Goal: Task Accomplishment & Management: Use online tool/utility

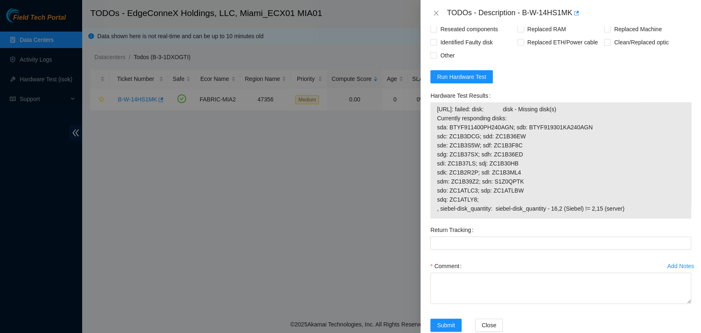
scroll to position [500, 0]
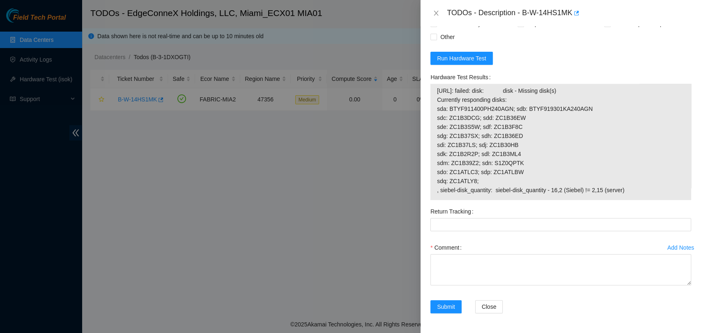
drag, startPoint x: 624, startPoint y: 196, endPoint x: 432, endPoint y: 90, distance: 219.2
click at [432, 90] on div "[URL]: failed: disk: disk - Missing disk(s) Currently responding disks: sda: BT…" at bounding box center [561, 142] width 261 height 116
copy tbody "[URL]: failed: disk: disk - Missing disk(s) Currently responding disks: sda: BT…"
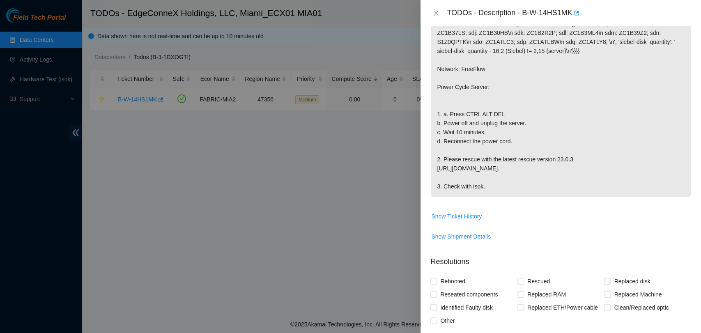
scroll to position [0, 0]
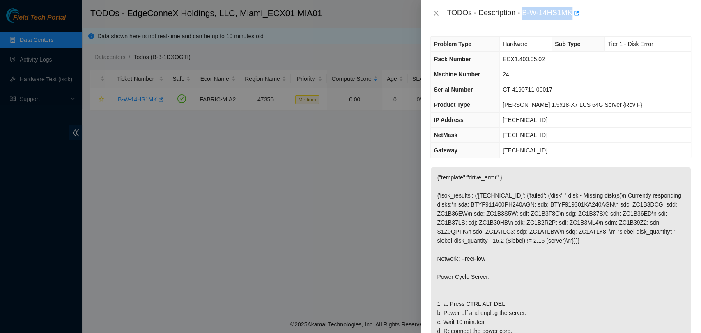
drag, startPoint x: 523, startPoint y: 12, endPoint x: 573, endPoint y: 16, distance: 50.0
click at [573, 16] on div "TODOs - Description - B-W-14HS1MK" at bounding box center [569, 13] width 244 height 13
copy div "B-W-14HS1MK"
click at [547, 90] on span "CT-4190711-00017" at bounding box center [528, 89] width 50 height 7
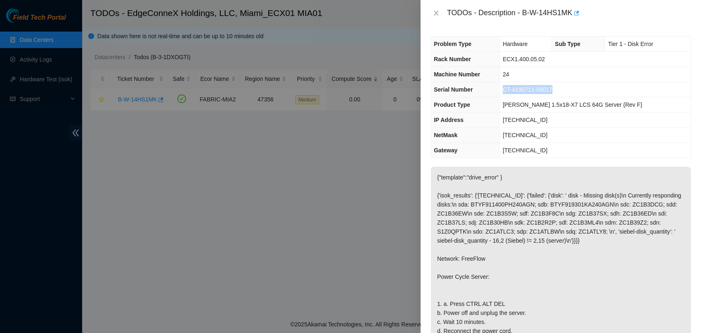
click at [547, 90] on span "CT-4190711-00017" at bounding box center [528, 89] width 50 height 7
copy span "CT-4190711-00017"
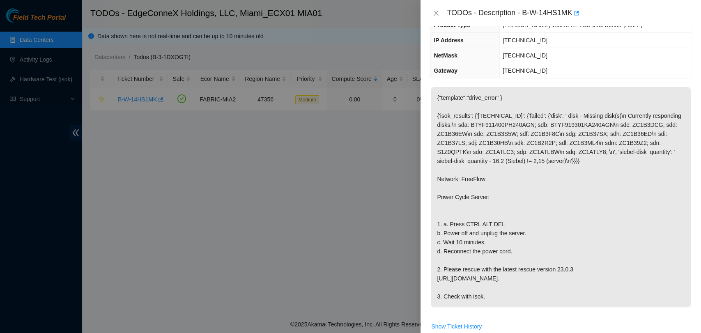
scroll to position [80, 0]
drag, startPoint x: 515, startPoint y: 260, endPoint x: 435, endPoint y: 233, distance: 84.5
click at [435, 233] on p "{"template":"drive_error" } {'isok_results': {'[TECHNICAL_ID]': {'failed': {'di…" at bounding box center [561, 197] width 260 height 220
copy p "1. a. Press CTRL ALT DEL b. Power off and unplug the server. c. Wait 10 minutes…"
click at [608, 194] on p "{"template":"drive_error" } {'isok_results': {'[TECHNICAL_ID]': {'failed': {'di…" at bounding box center [561, 197] width 260 height 220
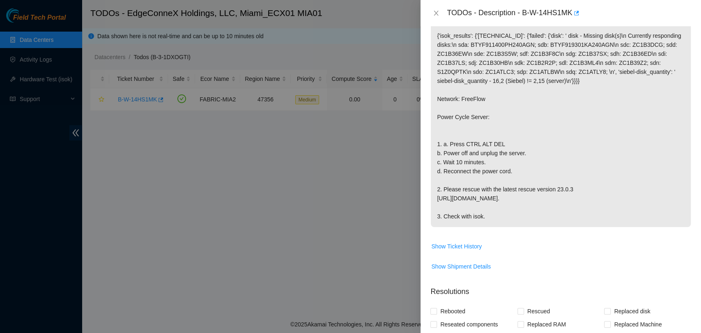
scroll to position [171, 0]
